Goal: Use online tool/utility: Utilize a website feature to perform a specific function

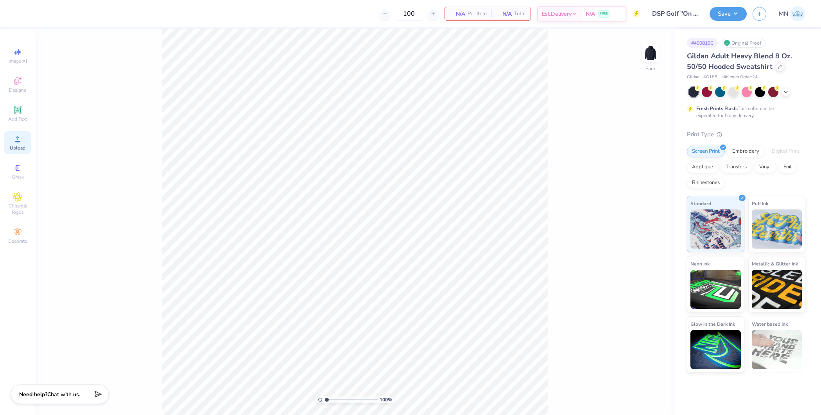
click at [13, 142] on icon at bounding box center [17, 138] width 9 height 9
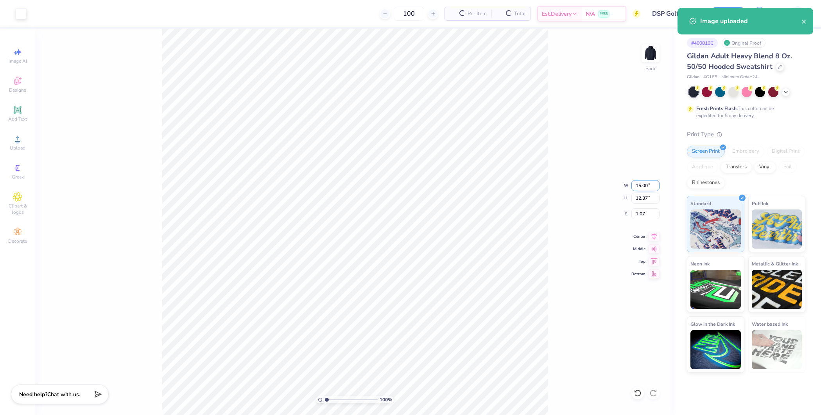
click at [645, 180] on input "15.00" at bounding box center [646, 185] width 28 height 11
type input "7.00"
type input "5.77"
type input "4.36"
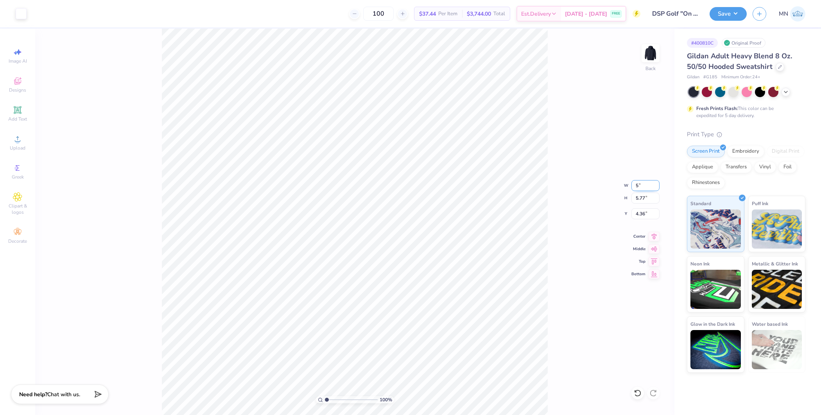
type input "5.00"
type input "4.12"
click at [638, 216] on input "5.19" at bounding box center [646, 213] width 28 height 11
type input "3.00"
click at [645, 187] on input "5.00" at bounding box center [646, 185] width 28 height 11
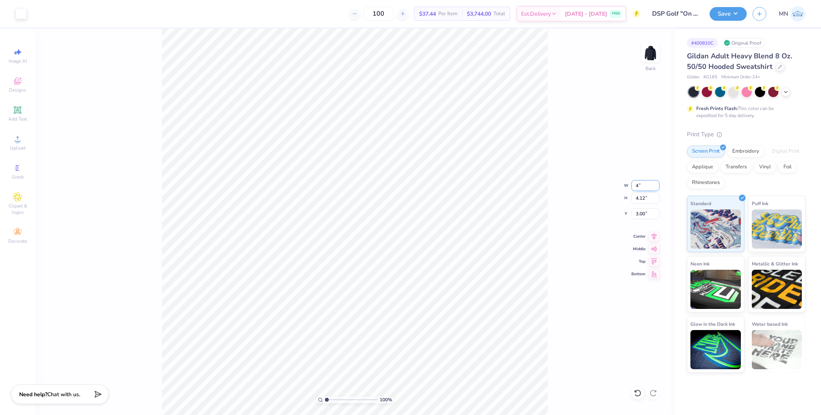
type input "4.00"
type input "3.30"
click at [641, 217] on input "3.41" at bounding box center [646, 213] width 28 height 11
type input "3.00"
click at [641, 185] on input "4.00" at bounding box center [646, 185] width 28 height 11
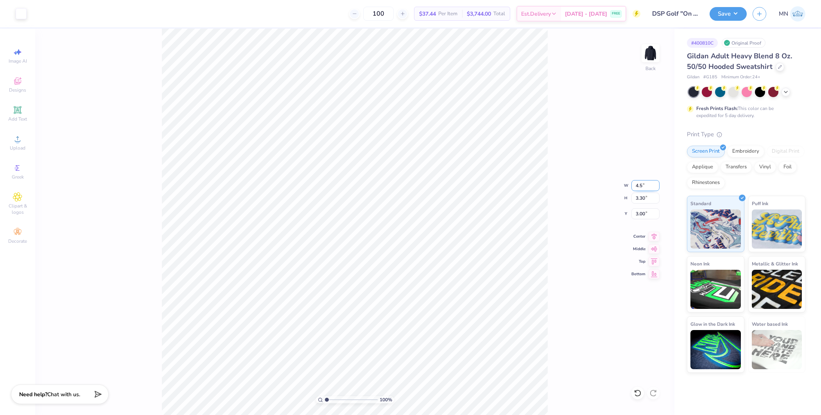
type input "4.50"
type input "3.71"
click at [643, 217] on input "2.79" at bounding box center [646, 213] width 28 height 11
type input "3.00"
click at [652, 57] on img at bounding box center [650, 53] width 31 height 31
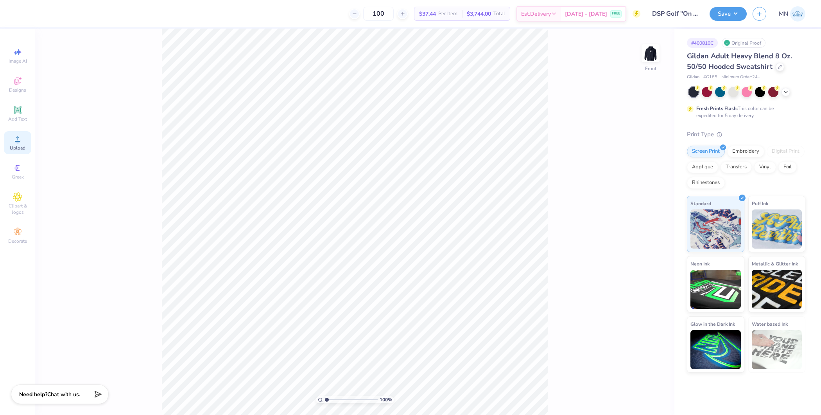
click at [13, 145] on span "Upload" at bounding box center [18, 148] width 16 height 6
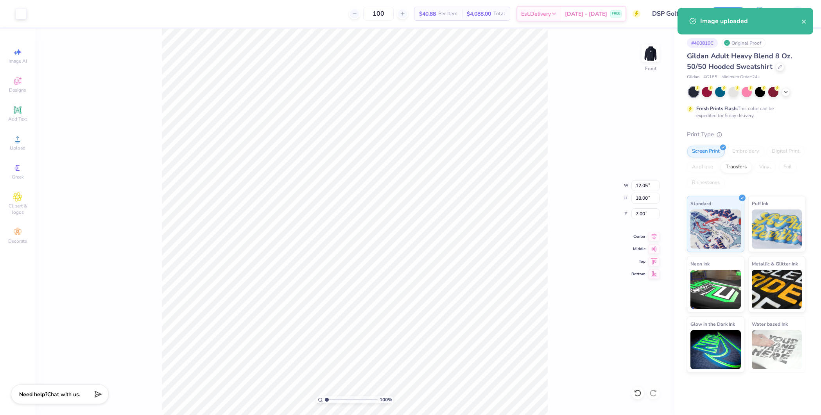
click at [642, 206] on div "100 % Front W 12.05 12.05 " H 18.00 18.00 " Y 7.00 7.00 " Center Middle Top Bot…" at bounding box center [354, 222] width 639 height 386
click at [644, 201] on div "100 % Front" at bounding box center [354, 222] width 639 height 386
click at [645, 201] on input "18.00" at bounding box center [646, 197] width 28 height 11
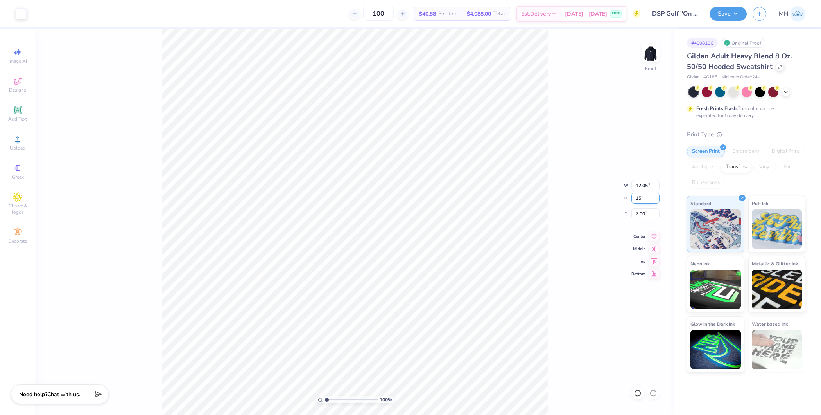
type input "15"
type input "10.05"
type input "15.00"
click at [646, 212] on input "8.50" at bounding box center [646, 213] width 28 height 11
type input "6.00"
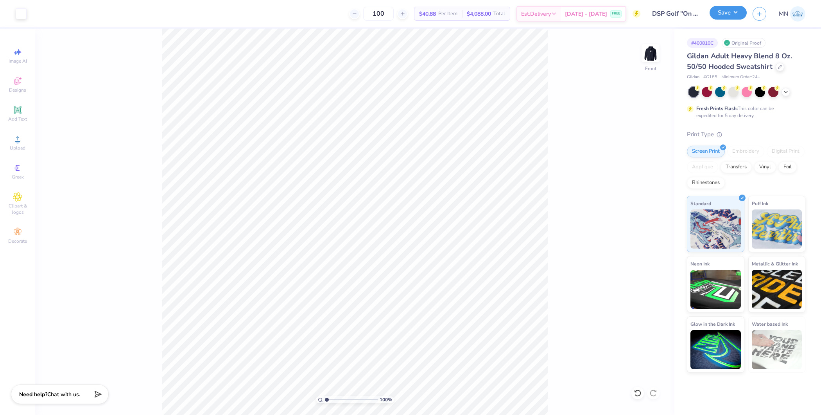
click at [657, 13] on button "Save" at bounding box center [728, 13] width 37 height 14
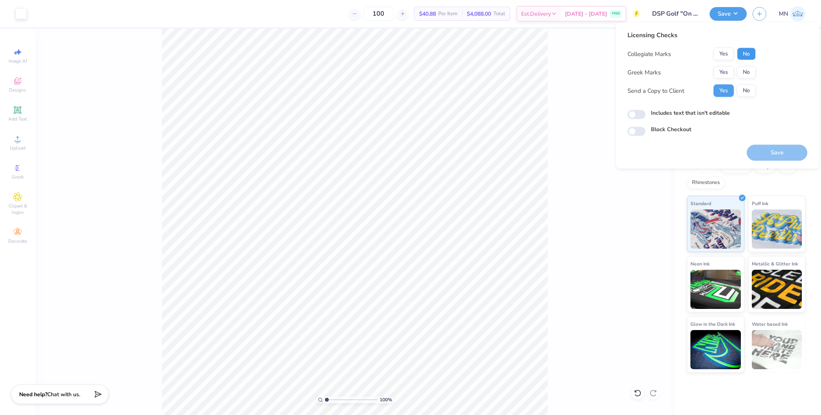
click at [657, 54] on button "No" at bounding box center [746, 54] width 19 height 13
click at [657, 70] on button "Yes" at bounding box center [724, 72] width 20 height 13
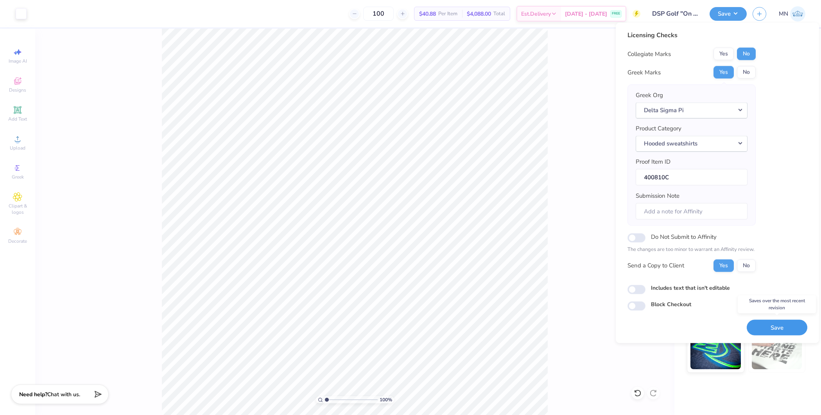
click at [657, 323] on button "Save" at bounding box center [777, 327] width 61 height 16
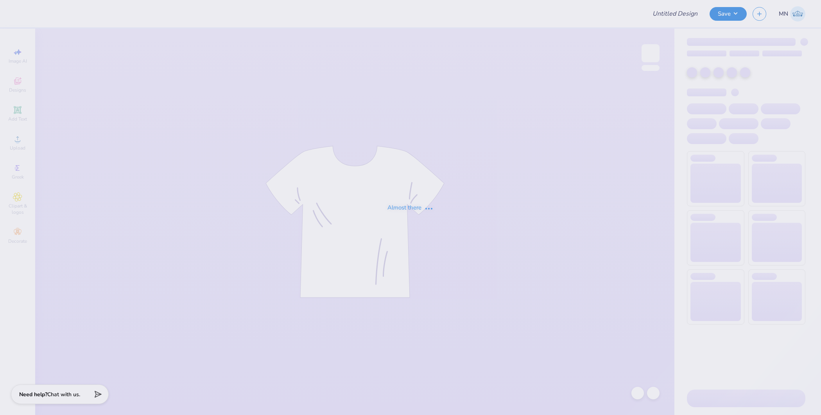
type input "DSP Golf "On the Green" Shirt"
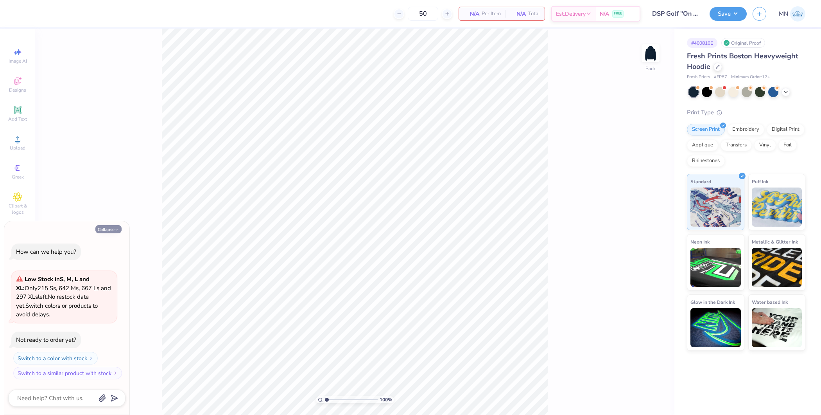
click at [115, 233] on button "Collapse" at bounding box center [108, 229] width 26 height 8
type textarea "x"
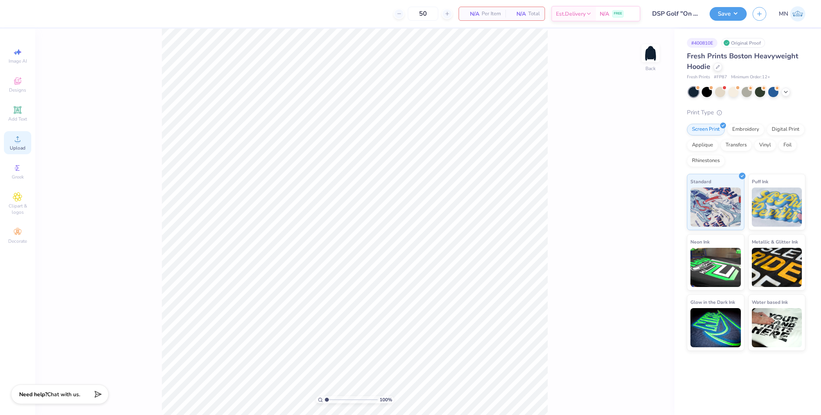
click at [25, 140] on div "Upload" at bounding box center [17, 142] width 27 height 23
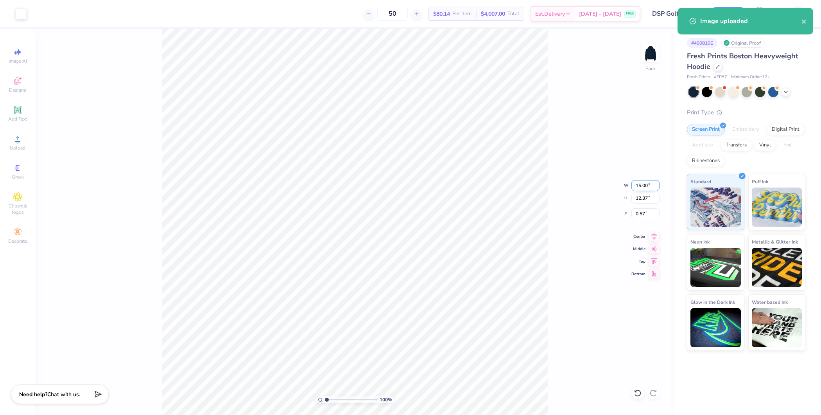
click at [646, 188] on input "15.00" at bounding box center [646, 185] width 28 height 11
type input "4.50"
type input "3.71"
click at [644, 214] on input "4.89" at bounding box center [646, 213] width 28 height 11
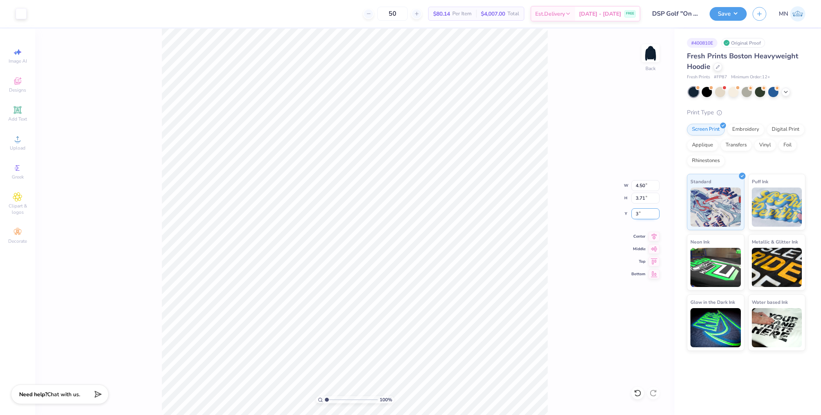
type input "3.00"
click at [648, 57] on img at bounding box center [650, 53] width 31 height 31
click at [16, 147] on span "Upload" at bounding box center [18, 148] width 16 height 6
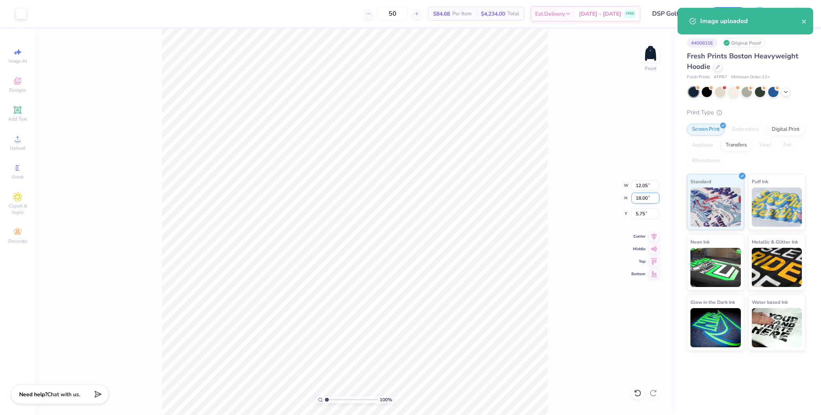
click at [642, 199] on input "18.00" at bounding box center [646, 197] width 28 height 11
type input "15"
type input "10.05"
type input "15.00"
click at [641, 212] on input "7.25" at bounding box center [646, 213] width 28 height 11
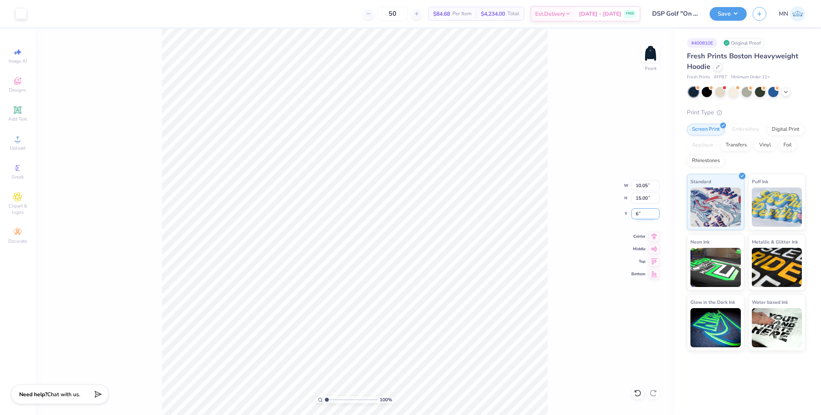
type input "6.00"
click at [732, 16] on button "Save" at bounding box center [728, 13] width 37 height 14
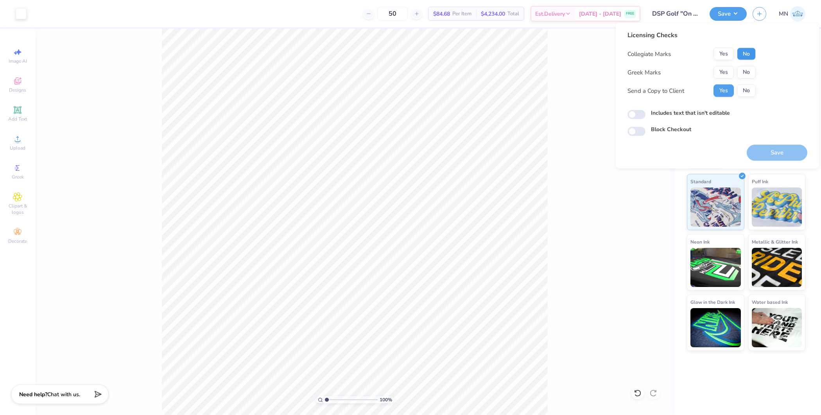
click at [744, 56] on button "No" at bounding box center [746, 54] width 19 height 13
click at [722, 71] on button "Yes" at bounding box center [724, 72] width 20 height 13
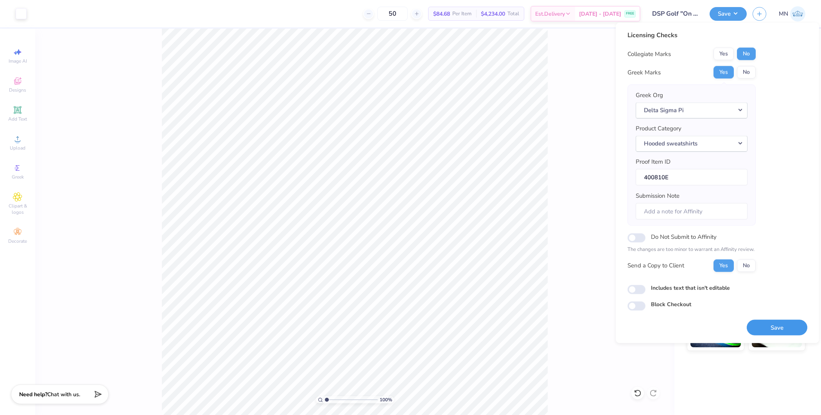
click at [786, 333] on button "Save" at bounding box center [777, 327] width 61 height 16
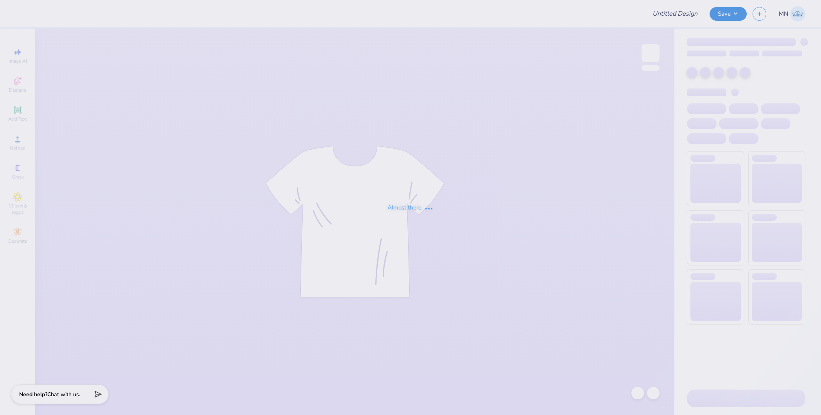
type input "Chi Psi Fall Rush"
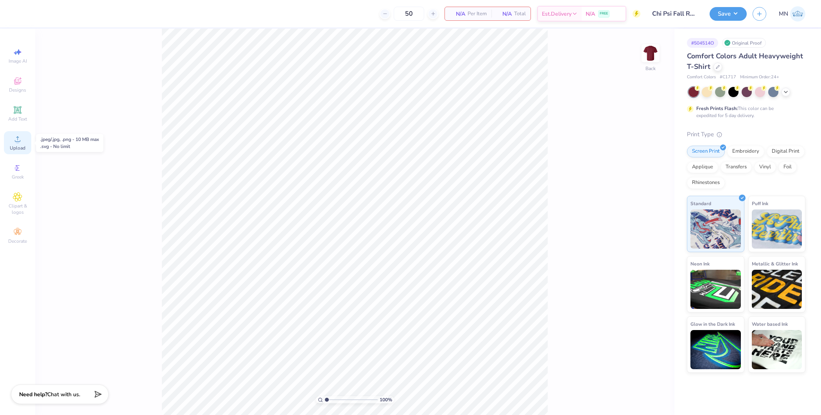
click at [13, 144] on icon at bounding box center [17, 138] width 9 height 9
click at [21, 143] on icon at bounding box center [17, 138] width 9 height 9
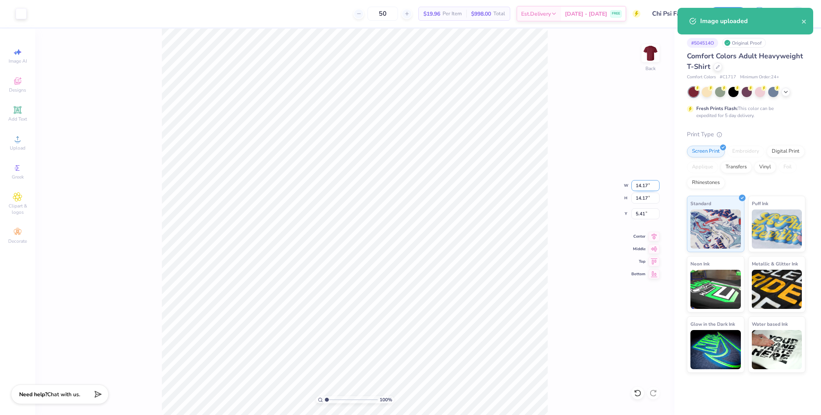
click at [649, 187] on input "14.17" at bounding box center [646, 185] width 28 height 11
type input "3.50"
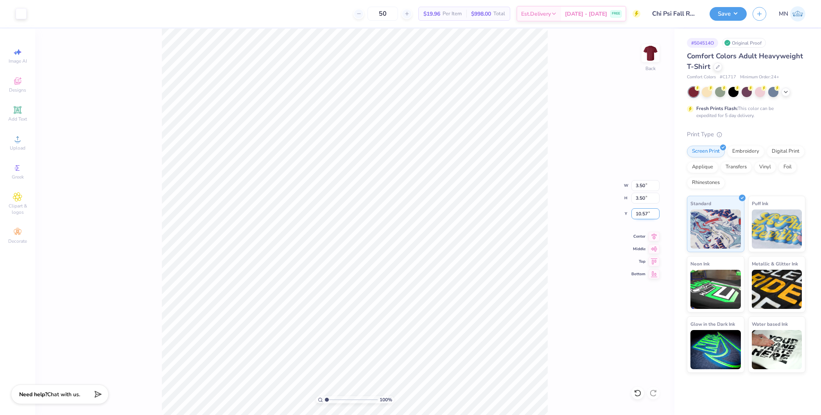
click at [645, 212] on input "10.57" at bounding box center [646, 213] width 28 height 11
type input "3.00"
click at [652, 51] on img at bounding box center [650, 53] width 31 height 31
click at [25, 138] on div "Upload" at bounding box center [17, 142] width 27 height 23
click at [640, 197] on input "18.00" at bounding box center [646, 197] width 28 height 11
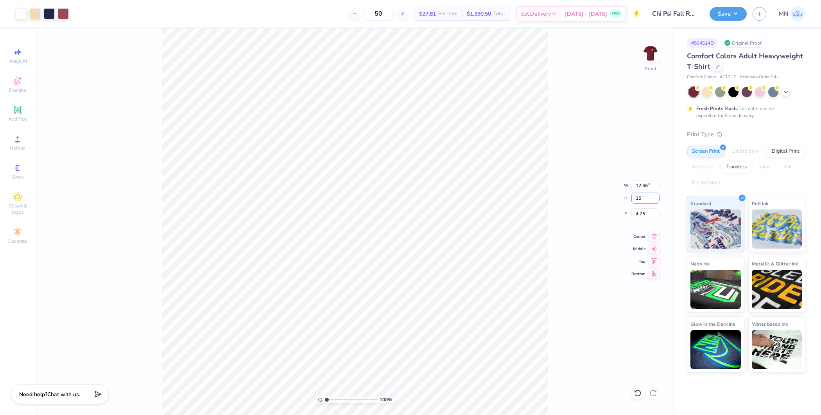
type input "15"
type input "10.38"
type input "15.00"
type input "6.25"
click at [639, 213] on input "6.25" at bounding box center [646, 213] width 28 height 11
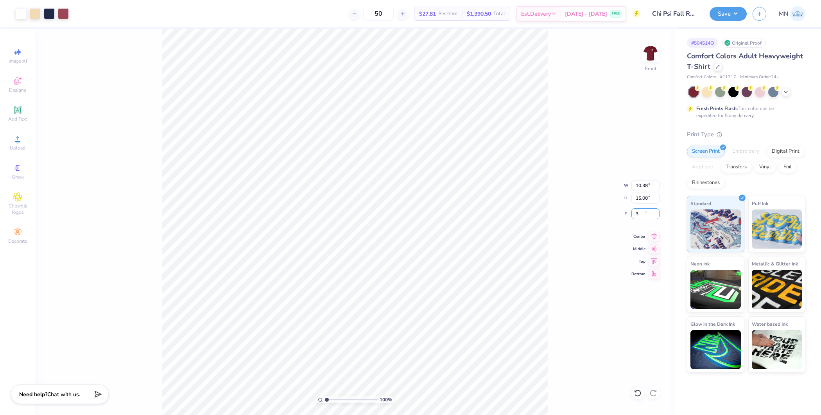
type input "3.00"
click at [728, 9] on button "Save" at bounding box center [728, 13] width 37 height 14
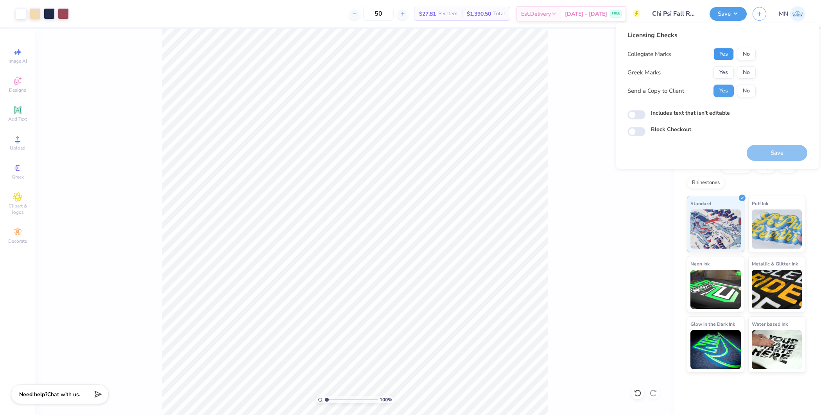
click at [729, 52] on button "Yes" at bounding box center [724, 54] width 20 height 13
click at [715, 71] on button "Yes" at bounding box center [724, 72] width 20 height 13
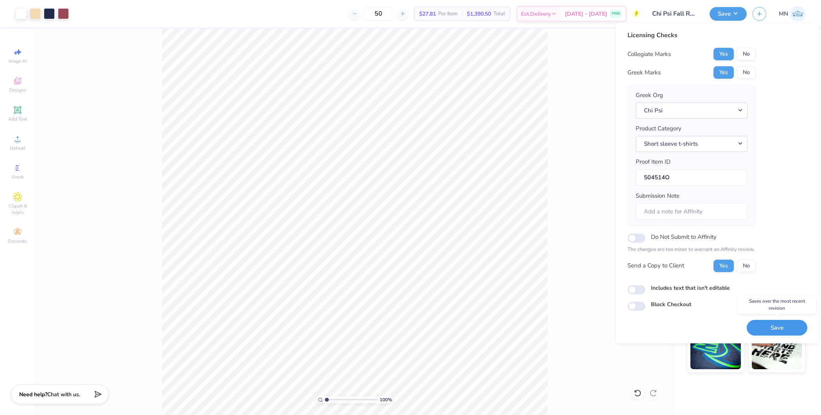
click at [776, 327] on button "Save" at bounding box center [777, 328] width 61 height 16
